Goal: Task Accomplishment & Management: Complete application form

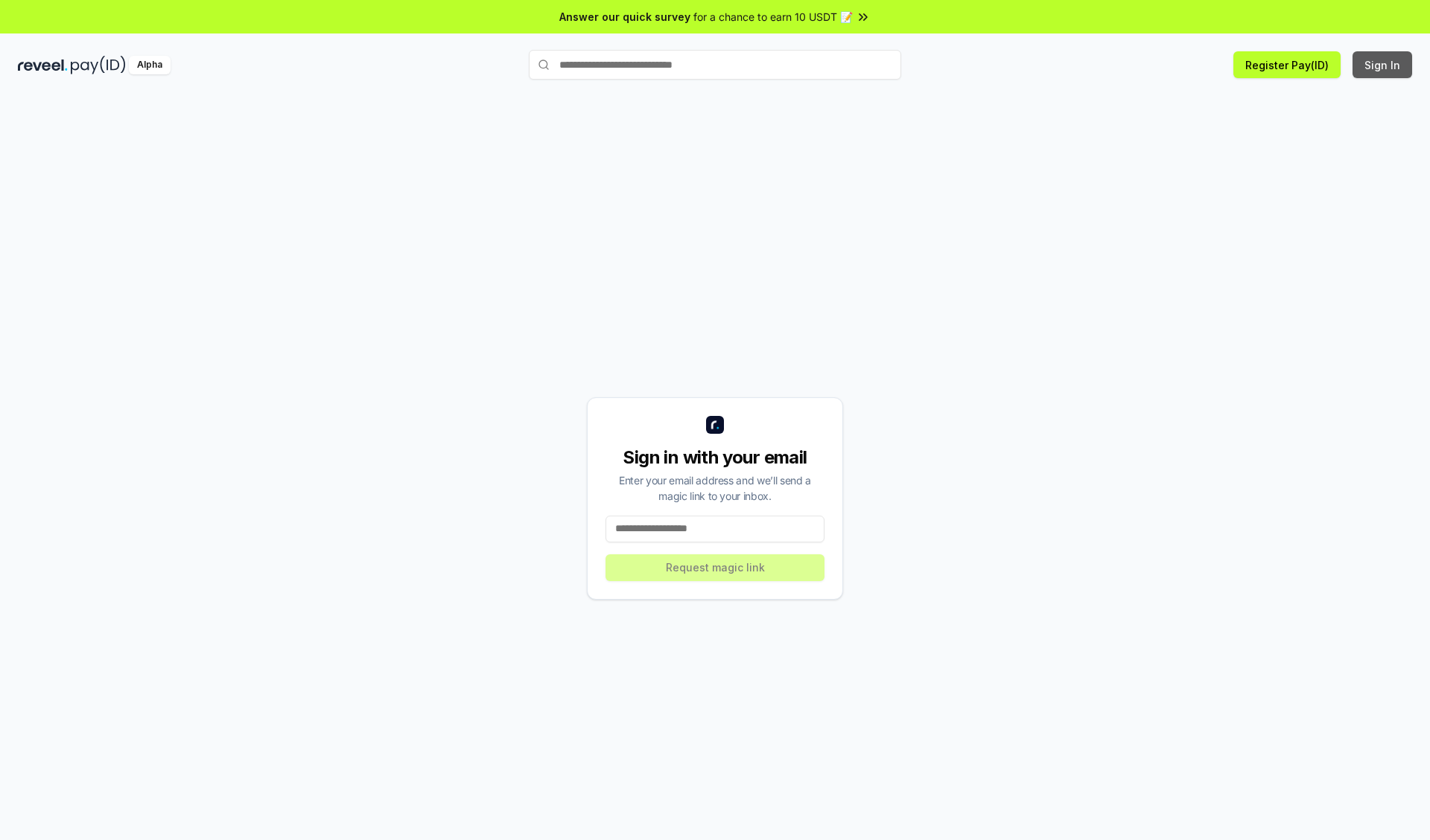
click at [1383, 65] on button "Sign In" at bounding box center [1382, 64] width 59 height 26
type input "**********"
click at [715, 568] on button "Request magic link" at bounding box center [715, 568] width 219 height 26
